Goal: Navigation & Orientation: Find specific page/section

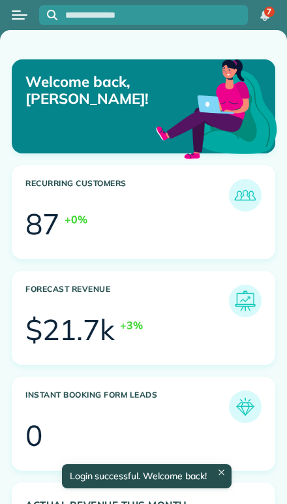
scroll to position [110, 249]
click at [20, 16] on button "Open menu" at bounding box center [20, 15] width 16 height 14
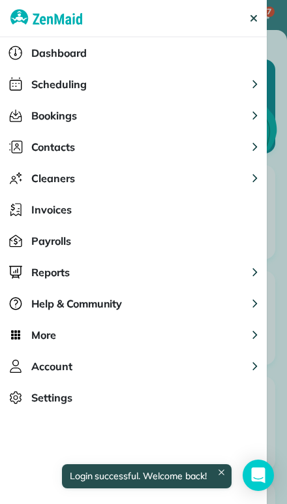
click at [43, 180] on span "Cleaners" at bounding box center [53, 178] width 44 height 16
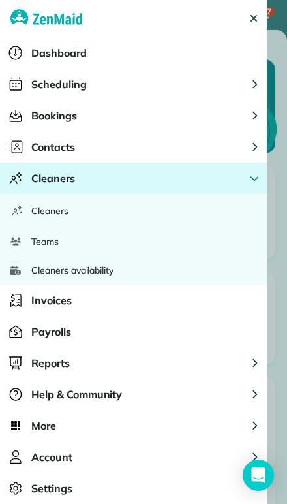
click at [34, 211] on span "Cleaners" at bounding box center [49, 210] width 37 height 13
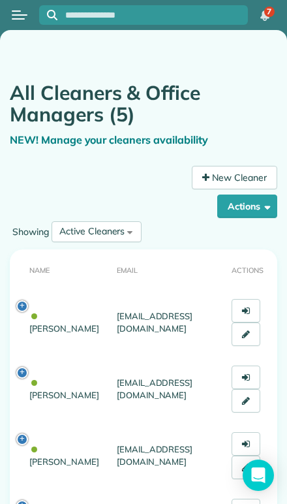
click at [82, 236] on div "Active Cleaners" at bounding box center [91, 232] width 65 height 14
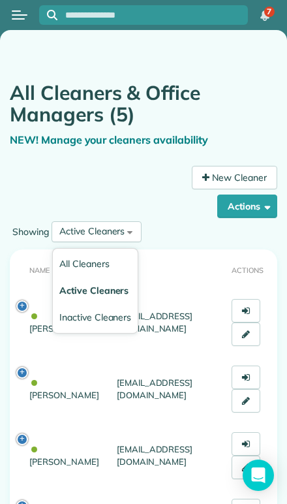
click at [72, 319] on span "Inactive Cleaners" at bounding box center [95, 317] width 72 height 12
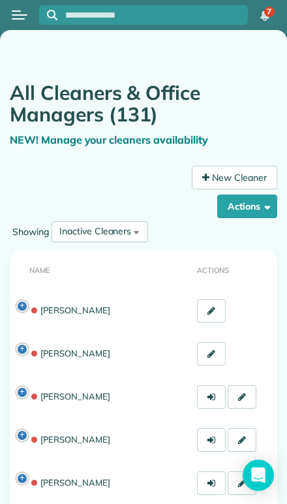
click at [19, 14] on button "Open menu" at bounding box center [20, 15] width 16 height 14
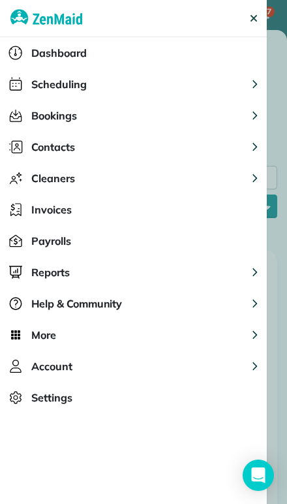
click at [258, 10] on button "Close" at bounding box center [248, 18] width 37 height 37
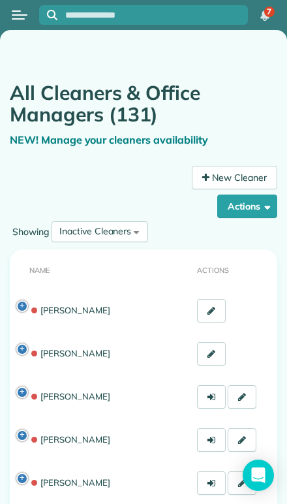
click at [20, 16] on button "Open menu" at bounding box center [20, 15] width 16 height 14
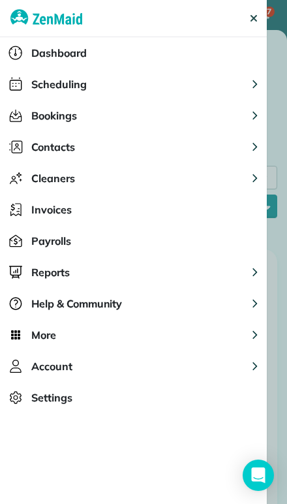
click at [50, 366] on span "Account" at bounding box center [51, 366] width 41 height 16
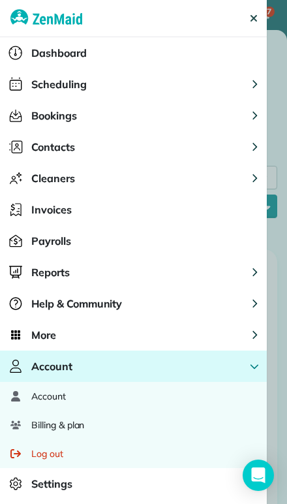
click at [41, 336] on span "More" at bounding box center [43, 335] width 25 height 16
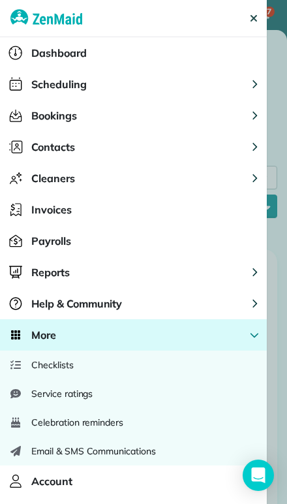
click at [256, 20] on icon "Close menu" at bounding box center [254, 18] width 7 height 7
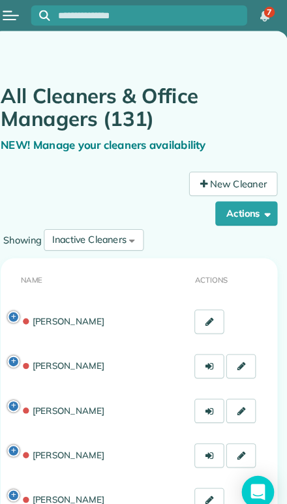
click at [16, 9] on button "Open menu" at bounding box center [20, 15] width 16 height 14
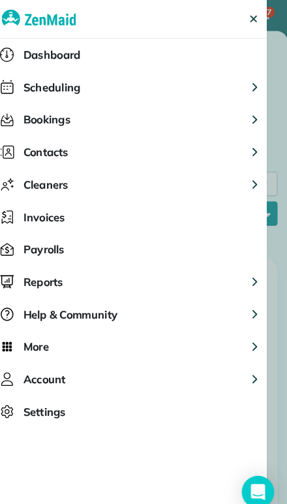
click at [31, 59] on span "Dashboard" at bounding box center [58, 53] width 55 height 16
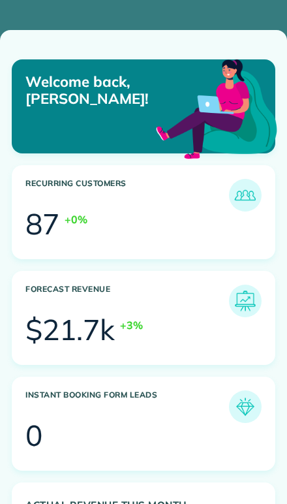
scroll to position [110, 249]
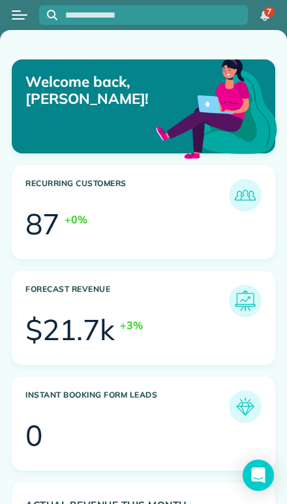
click at [18, 20] on button "Open menu" at bounding box center [20, 15] width 16 height 14
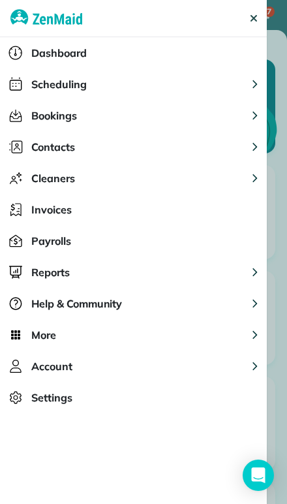
click at [42, 82] on span "Scheduling" at bounding box center [58, 84] width 55 height 16
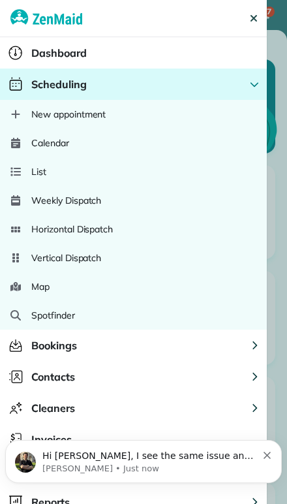
scroll to position [0, 0]
click at [51, 87] on span "Scheduling" at bounding box center [58, 84] width 55 height 16
click at [48, 149] on div "Calendar" at bounding box center [133, 143] width 267 height 29
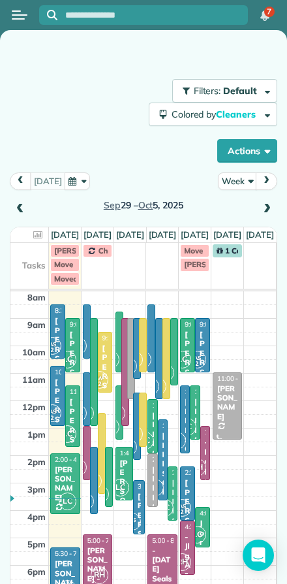
click at [238, 181] on button "Week" at bounding box center [237, 181] width 39 height 18
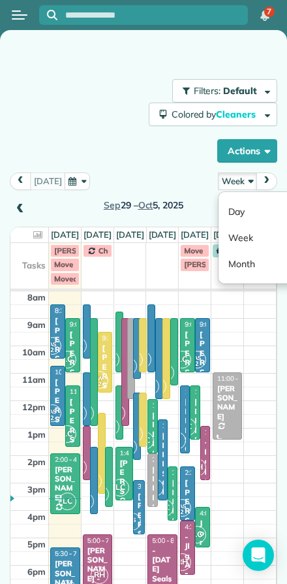
click at [238, 212] on link "Day" at bounding box center [270, 211] width 103 height 26
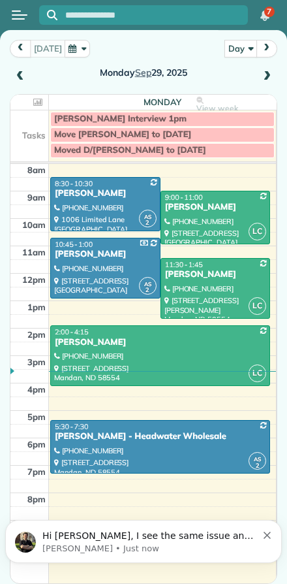
scroll to position [132, 0]
